Goal: Task Accomplishment & Management: Use online tool/utility

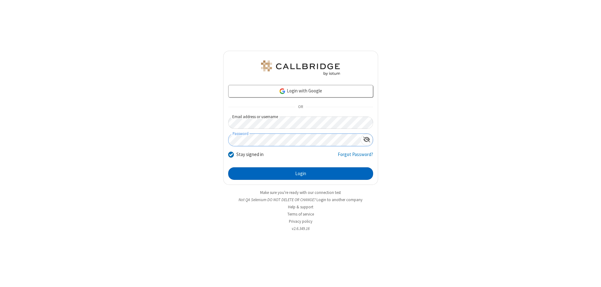
click at [300, 173] on button "Login" at bounding box center [300, 173] width 145 height 13
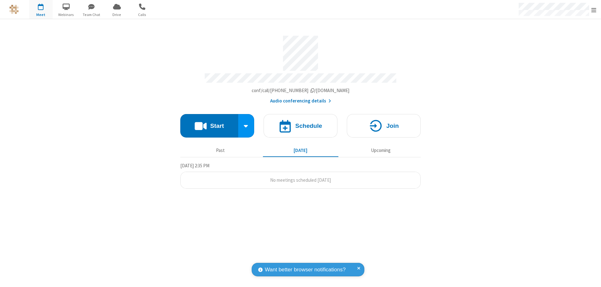
click at [593, 10] on span "Open menu" at bounding box center [593, 10] width 5 height 6
click at [41, 9] on span "button" at bounding box center [40, 6] width 23 height 11
click at [300, 123] on h4 "Schedule" at bounding box center [308, 126] width 27 height 6
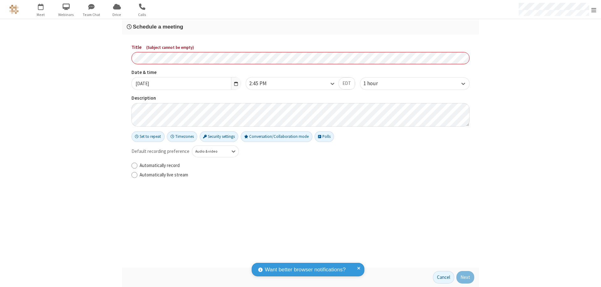
click at [300, 27] on h3 "Schedule a meeting" at bounding box center [300, 27] width 347 height 6
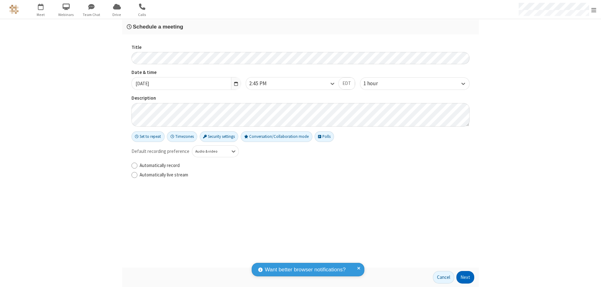
click at [465, 277] on button "Next" at bounding box center [465, 277] width 18 height 13
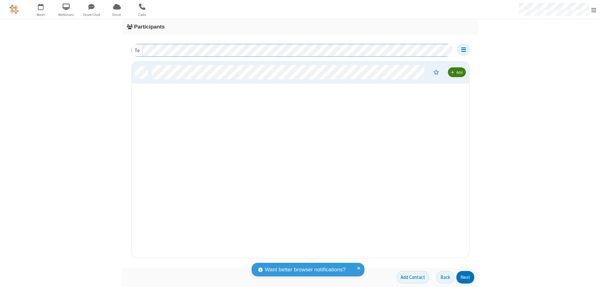
scroll to position [191, 333]
click at [465, 277] on button "Next" at bounding box center [465, 277] width 18 height 13
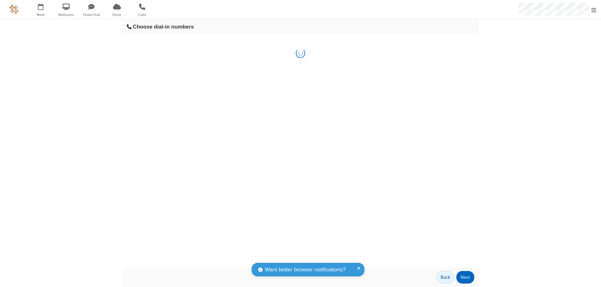
click at [465, 277] on button "Next" at bounding box center [465, 277] width 18 height 13
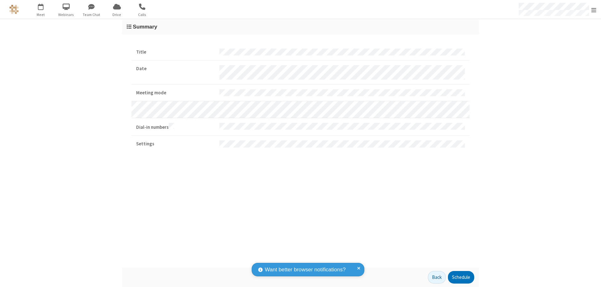
click at [460, 277] on button "Schedule" at bounding box center [461, 277] width 26 height 13
